Goal: Information Seeking & Learning: Check status

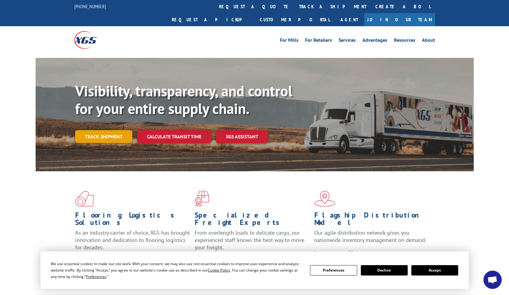
click at [103, 130] on link "Track shipment" at bounding box center [103, 136] width 57 height 13
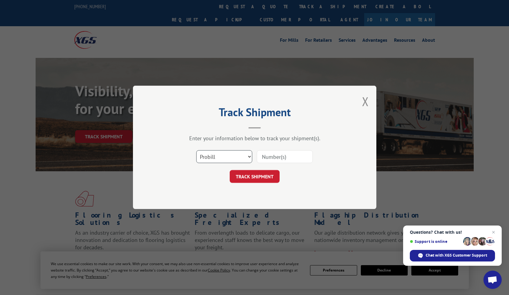
click at [250, 156] on select "Select category... Probill BOL PO" at bounding box center [224, 156] width 56 height 13
select select "bol"
click at [196, 150] on select "Select category... Probill BOL PO" at bounding box center [224, 156] width 56 height 13
click at [272, 157] on input at bounding box center [285, 156] width 56 height 13
paste input "2879388"
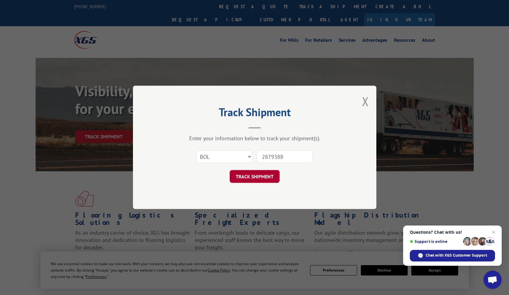
type input "2879388"
click at [263, 177] on button "TRACK SHIPMENT" at bounding box center [255, 176] width 50 height 13
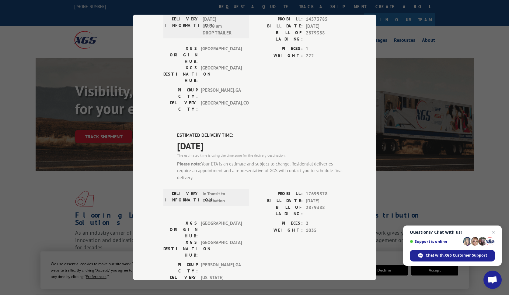
scroll to position [201, 0]
